Goal: Understand process/instructions: Learn how to perform a task or action

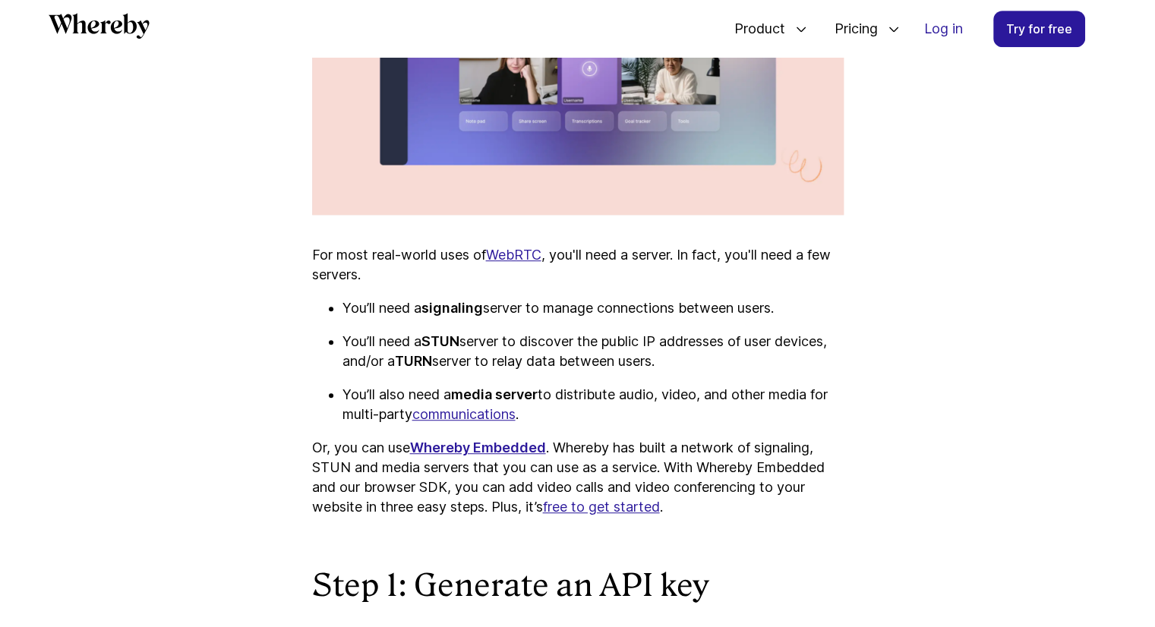
scroll to position [957, 0]
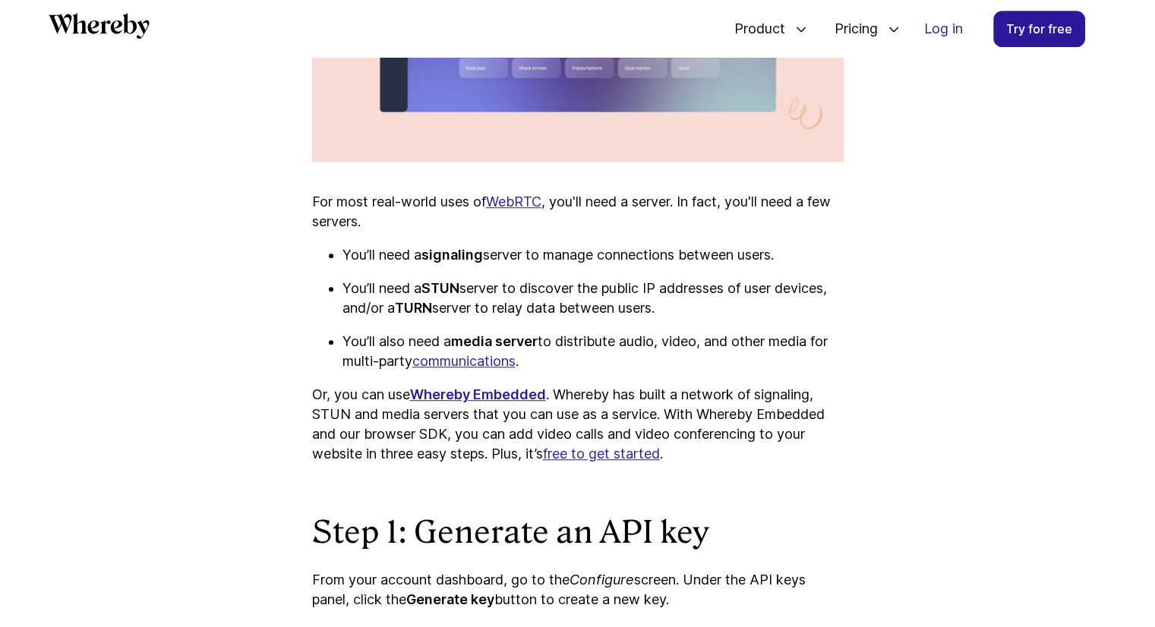
click at [428, 393] on strong "Whereby Embedded" at bounding box center [478, 395] width 136 height 16
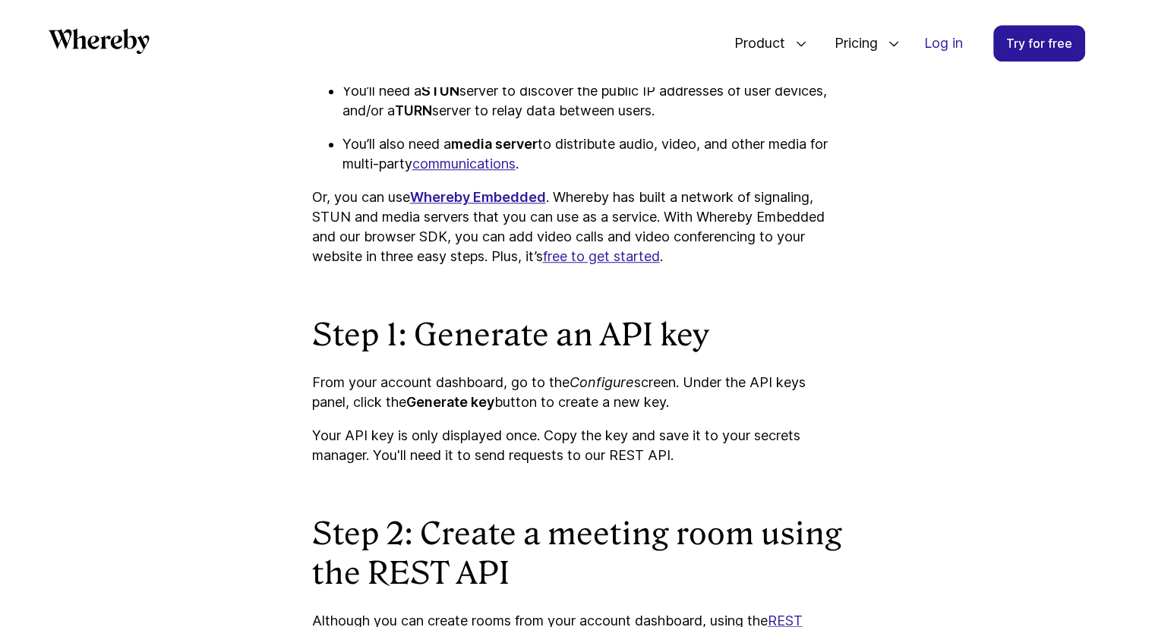
scroll to position [1185, 0]
drag, startPoint x: 482, startPoint y: 195, endPoint x: 712, endPoint y: 331, distance: 267.9
click at [712, 331] on h2 "Step 1: Generate an API key" at bounding box center [578, 333] width 532 height 39
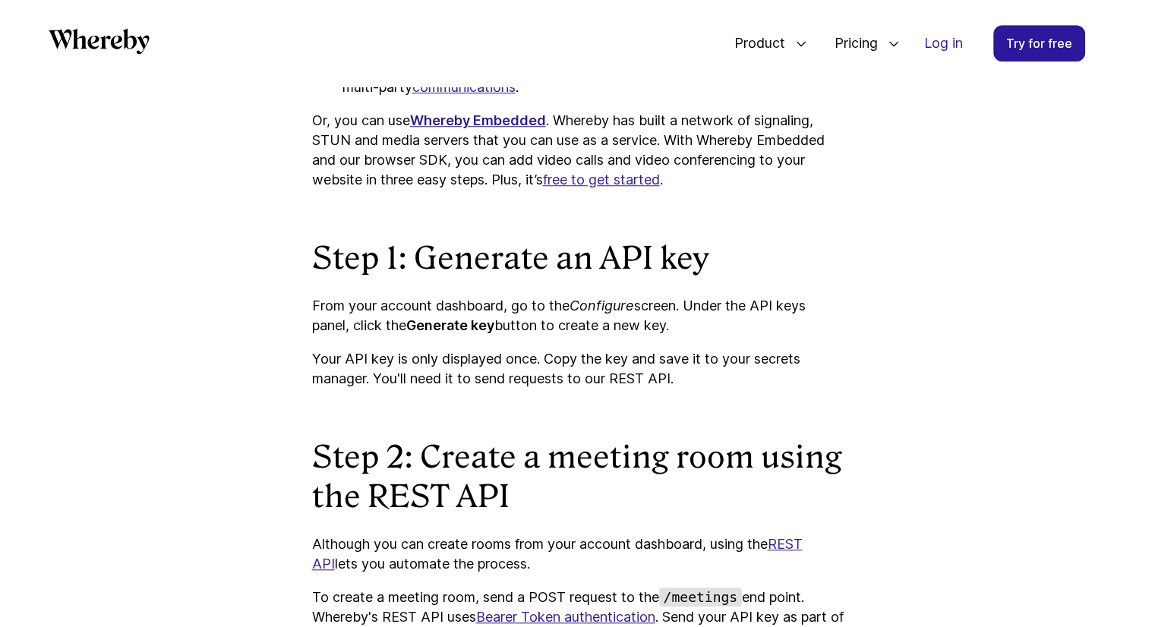
scroll to position [1337, 0]
